Goal: Information Seeking & Learning: Learn about a topic

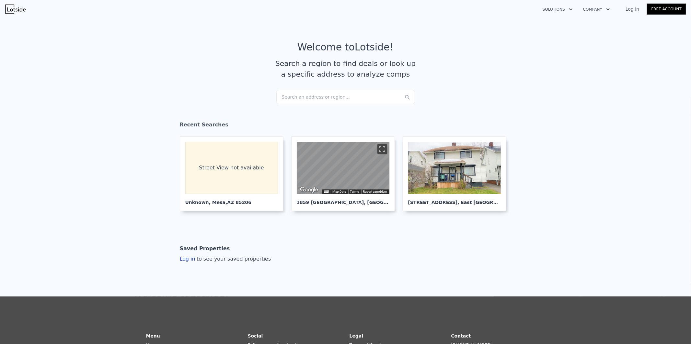
click at [327, 96] on div "Search an address or region..." at bounding box center [345, 97] width 139 height 14
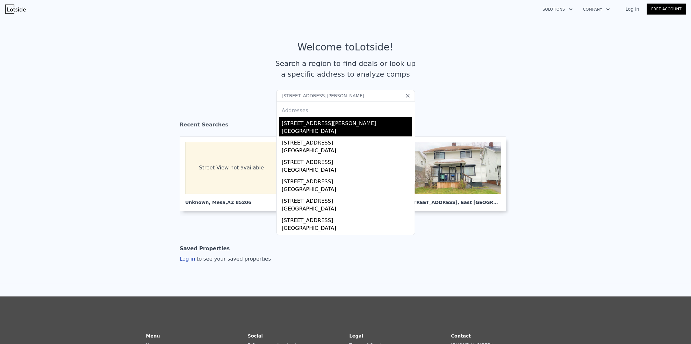
type input "10063 S Gwen St, Mohave Valley, AZ 86440"
click at [315, 127] on div "10063 S Gwen St" at bounding box center [347, 122] width 130 height 10
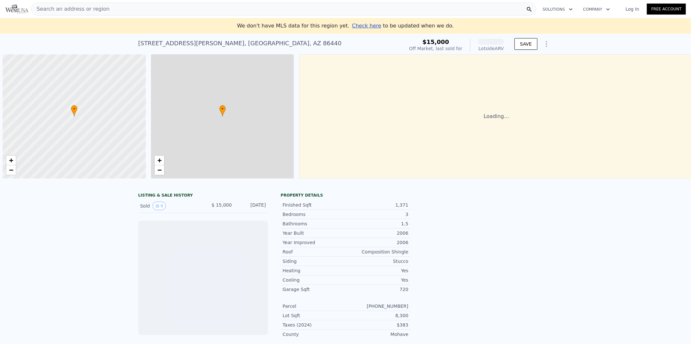
scroll to position [0, 2]
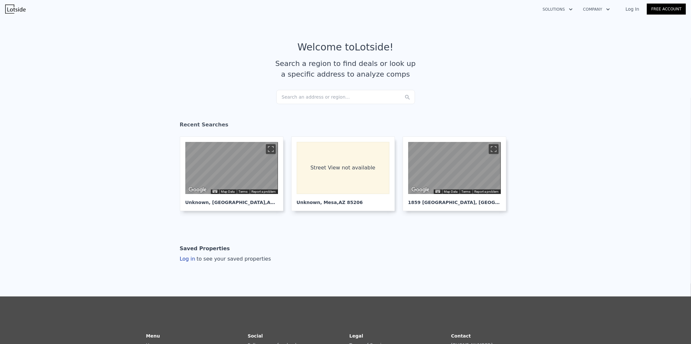
click at [373, 97] on div "Search an address or region..." at bounding box center [345, 97] width 139 height 14
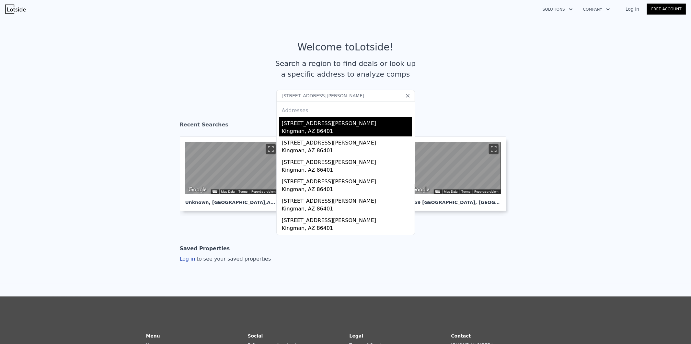
type input "[STREET_ADDRESS][PERSON_NAME]"
click at [315, 132] on div "Kingman, AZ 86401" at bounding box center [347, 132] width 130 height 9
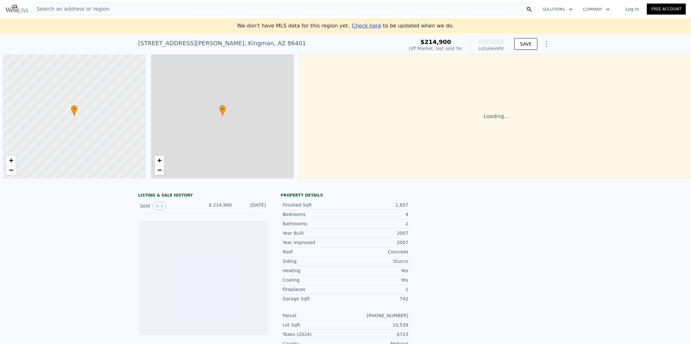
scroll to position [0, 2]
